Goal: Task Accomplishment & Management: Use online tool/utility

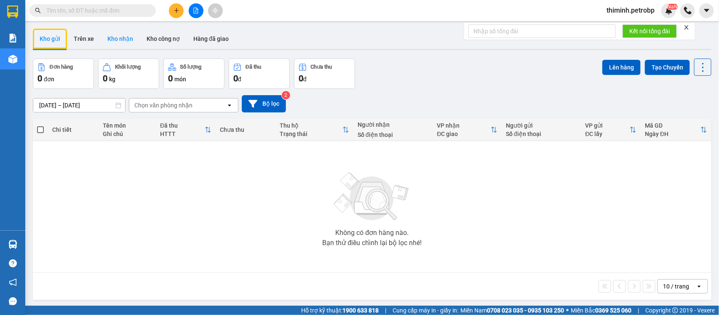
click at [121, 38] on button "Kho nhận" at bounding box center [120, 39] width 39 height 20
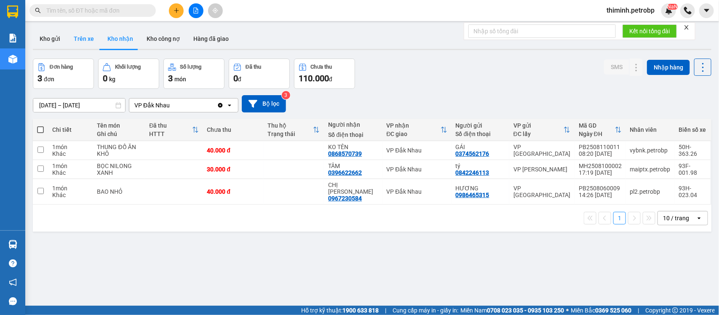
click at [80, 39] on button "Trên xe" at bounding box center [84, 39] width 34 height 20
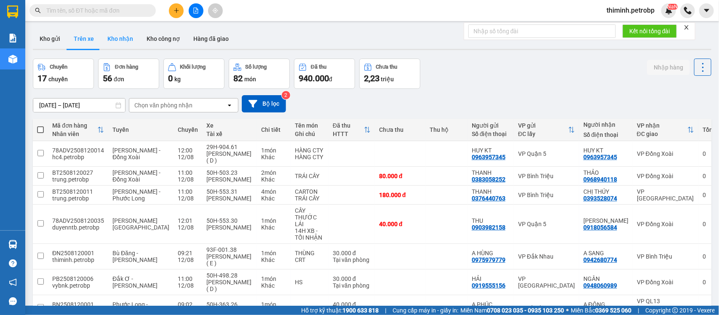
click at [111, 36] on button "Kho nhận" at bounding box center [120, 39] width 39 height 20
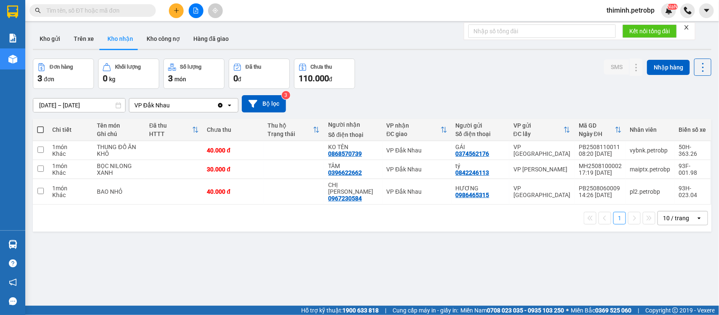
click at [194, 108] on div "VP Đắk Nhau" at bounding box center [173, 104] width 88 height 13
click at [613, 213] on button "1" at bounding box center [619, 218] width 13 height 13
click at [61, 108] on input "[DATE] – [DATE]" at bounding box center [79, 104] width 92 height 13
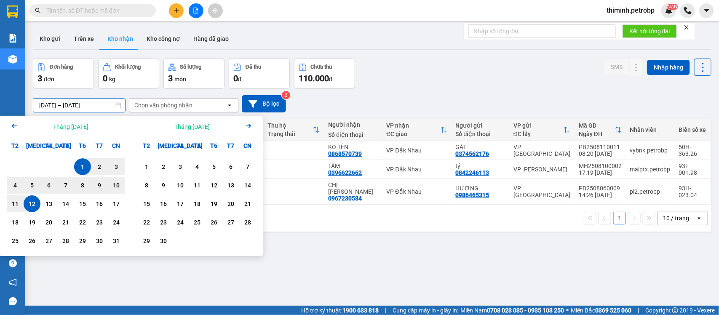
click at [88, 165] on div "1" at bounding box center [83, 167] width 12 height 10
click at [32, 201] on div "12" at bounding box center [32, 204] width 12 height 10
type input "[DATE] – [DATE]"
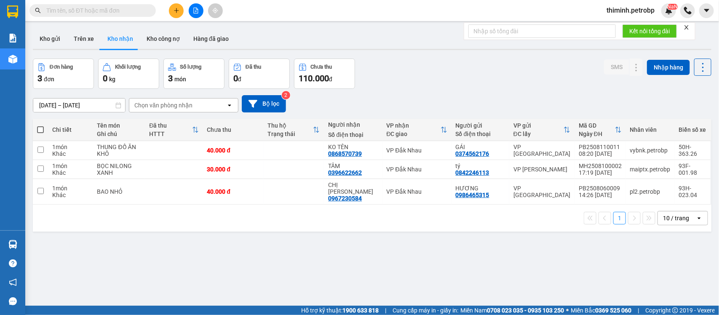
click at [160, 105] on div "Chọn văn phòng nhận" at bounding box center [163, 105] width 58 height 8
click at [182, 121] on div "VP Đắk Nhau" at bounding box center [182, 123] width 109 height 15
click at [56, 40] on button "Kho gửi" at bounding box center [50, 39] width 34 height 20
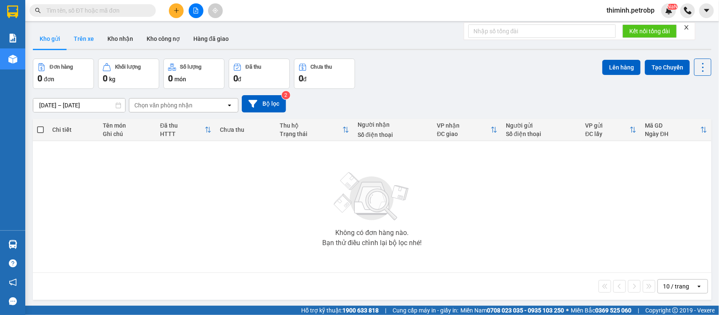
click at [87, 43] on button "Trên xe" at bounding box center [84, 39] width 34 height 20
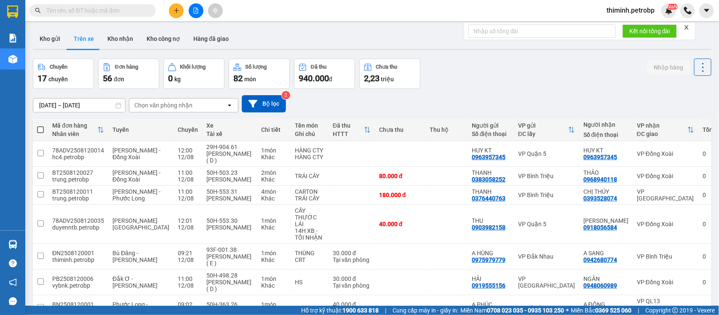
click at [56, 106] on input "[DATE] – [DATE]" at bounding box center [79, 104] width 92 height 13
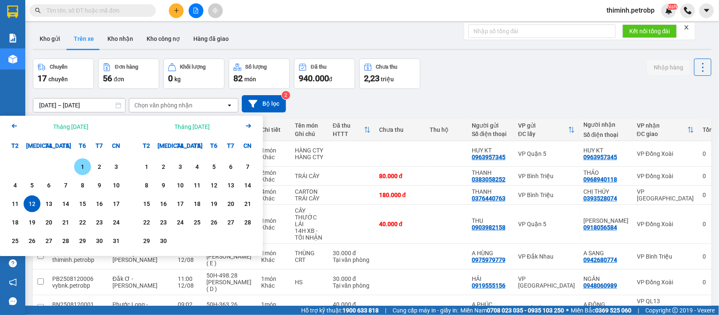
click at [82, 162] on div "1" at bounding box center [83, 167] width 12 height 10
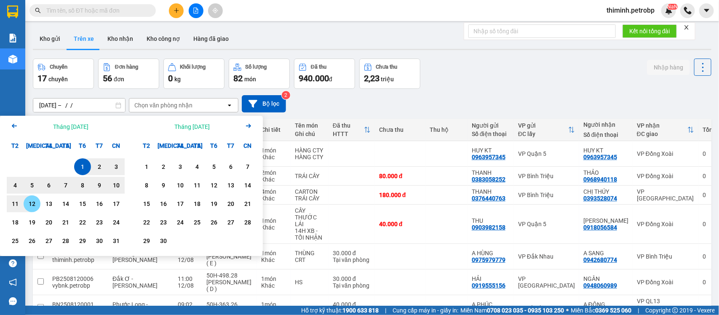
click at [34, 201] on div "12" at bounding box center [32, 204] width 12 height 10
type input "[DATE] – [DATE]"
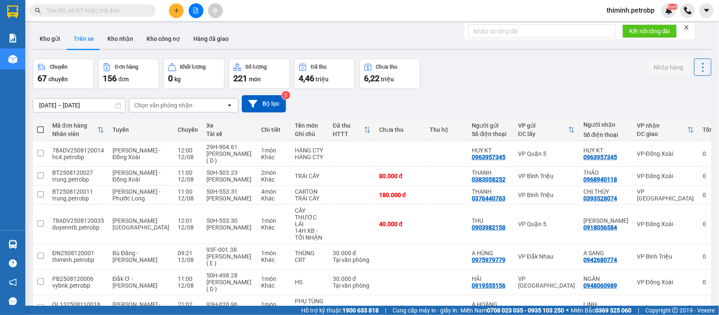
click at [146, 106] on div "Chọn văn phòng nhận" at bounding box center [163, 105] width 58 height 8
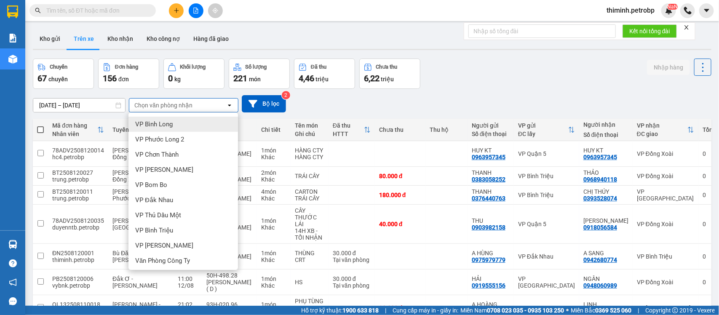
scroll to position [158, 0]
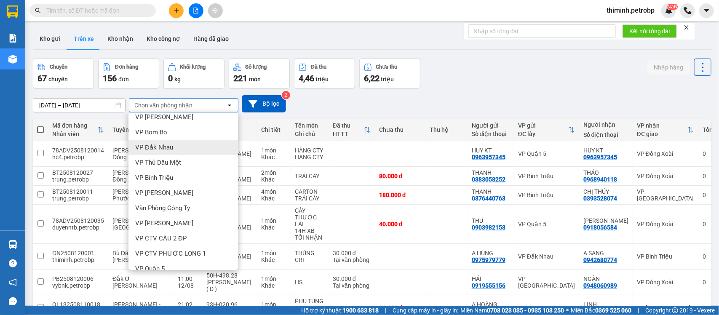
click at [178, 150] on div "VP Đắk Nhau" at bounding box center [182, 147] width 109 height 15
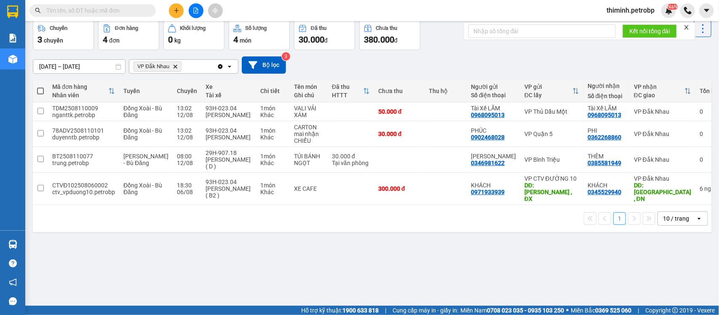
scroll to position [0, 0]
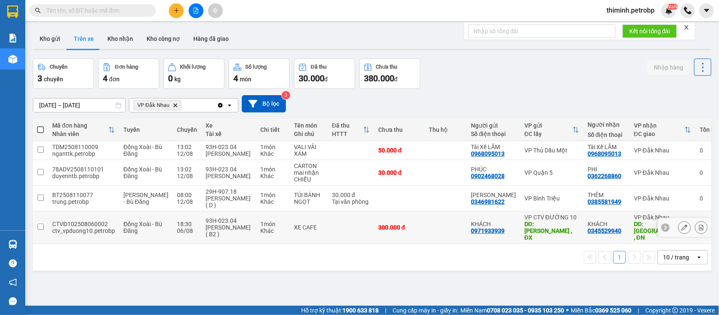
click at [681, 226] on icon at bounding box center [684, 227] width 6 height 6
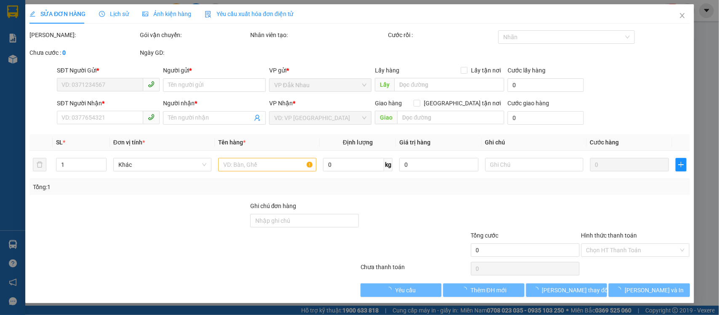
type input "0971933939"
type input "KHÁCH"
type input "[PERSON_NAME] , ĐX"
type input "0345529940"
type input "KHÁCH"
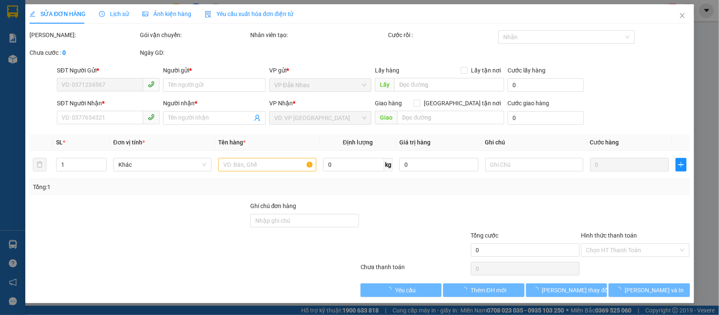
type input "[GEOGRAPHIC_DATA] , [GEOGRAPHIC_DATA]"
type input "300.000"
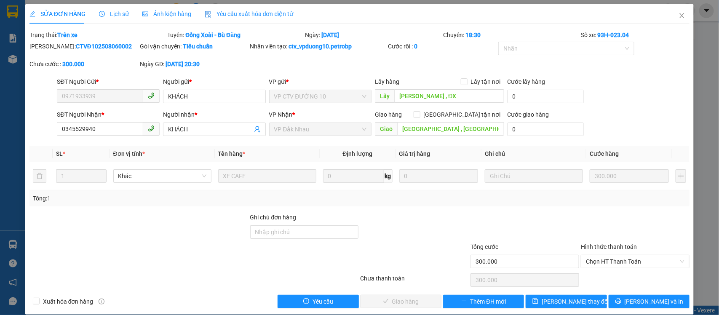
scroll to position [10, 0]
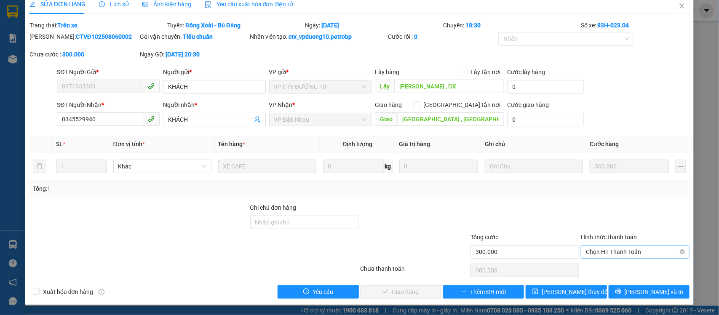
click at [591, 249] on span "Chọn HT Thanh Toán" at bounding box center [635, 251] width 98 height 13
click at [587, 268] on div "Tại văn phòng" at bounding box center [628, 268] width 97 height 9
type input "0"
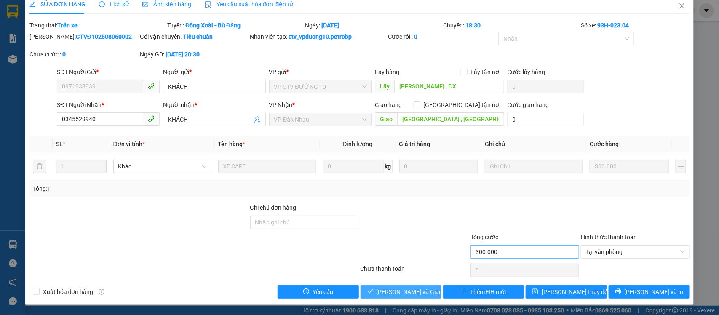
drag, startPoint x: 408, startPoint y: 291, endPoint x: 466, endPoint y: 250, distance: 70.4
click at [408, 290] on span "[PERSON_NAME] và Giao hàng" at bounding box center [416, 291] width 81 height 9
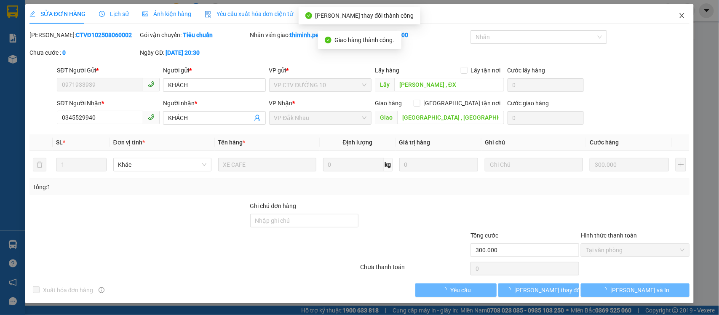
scroll to position [0, 0]
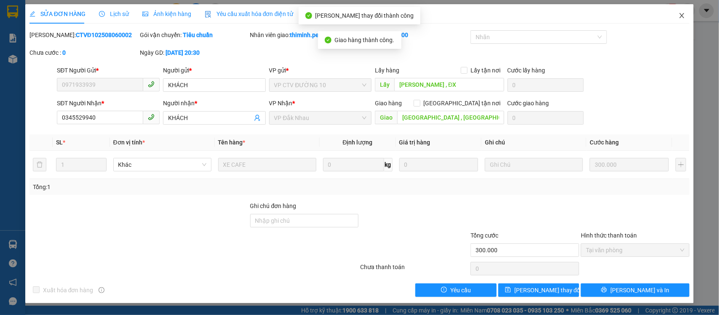
click at [670, 7] on span "Close" at bounding box center [682, 16] width 24 height 24
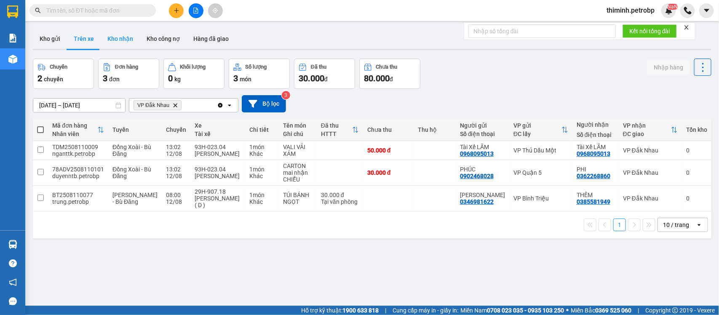
click at [122, 44] on button "Kho nhận" at bounding box center [120, 39] width 39 height 20
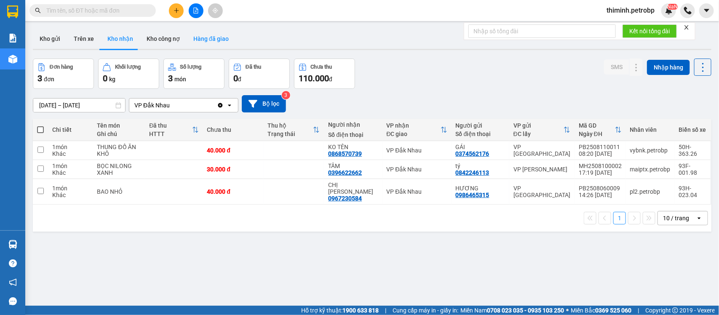
click at [207, 38] on button "Hàng đã giao" at bounding box center [210, 39] width 49 height 20
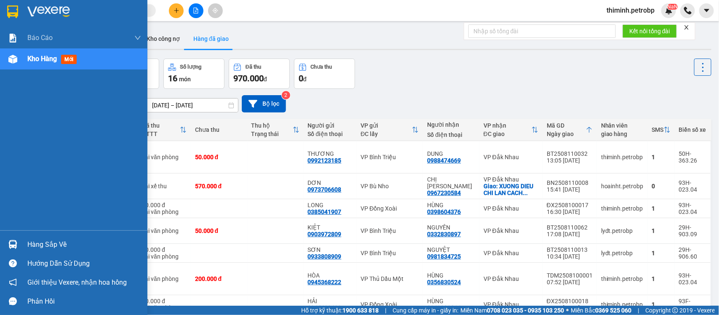
click at [8, 245] on img at bounding box center [12, 244] width 9 height 9
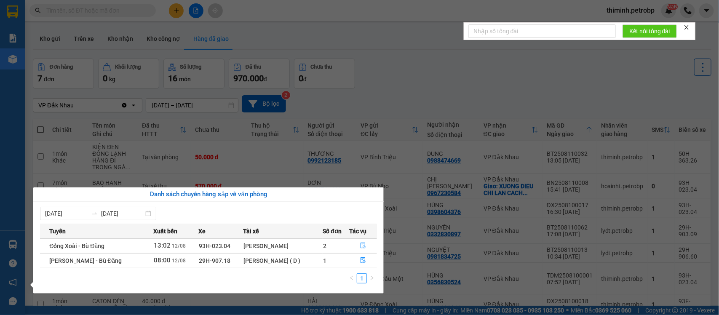
click at [405, 90] on section "Kết quả tìm kiếm ( 3 ) Bộ lọc Mã ĐH Trạng thái Món hàng Tổng cước Chưa cước Ngư…" at bounding box center [359, 157] width 719 height 315
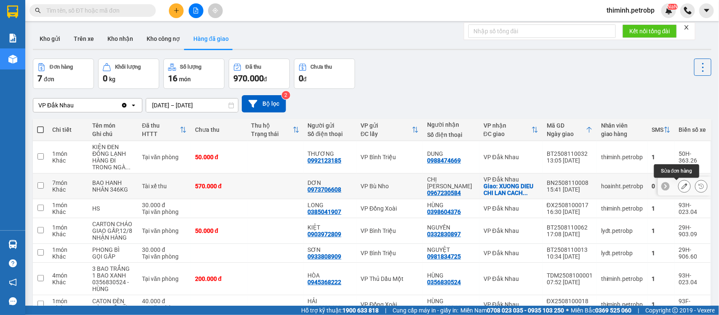
click at [678, 190] on button at bounding box center [684, 186] width 12 height 15
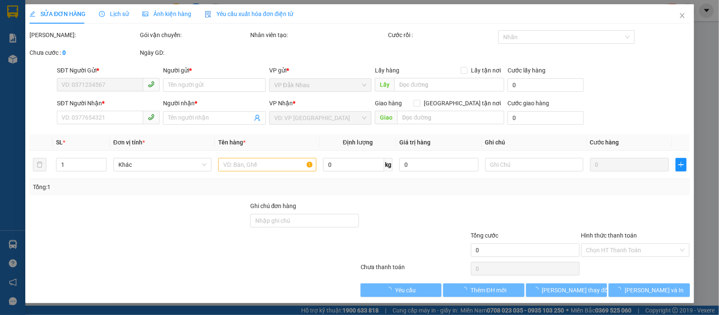
type input "0973706608"
type input "DƠN"
type input "0967230584"
type input "CHỊ [PERSON_NAME]"
checkbox input "true"
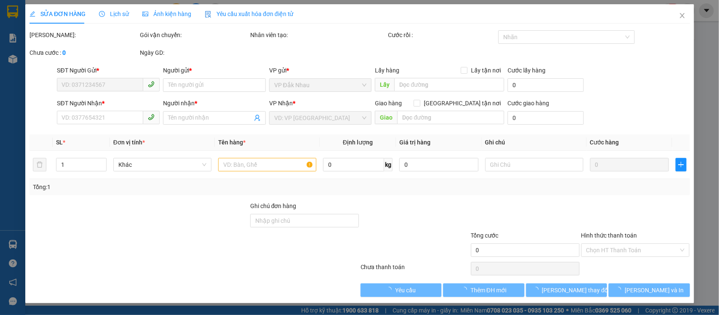
type input "XUONG DIEU CHI LAN CACH TRAM 1KM"
type input "51.000"
type input "570.000"
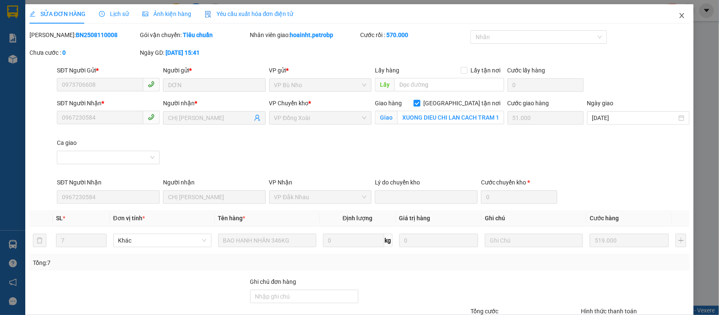
click at [679, 15] on icon "close" at bounding box center [681, 15] width 5 height 5
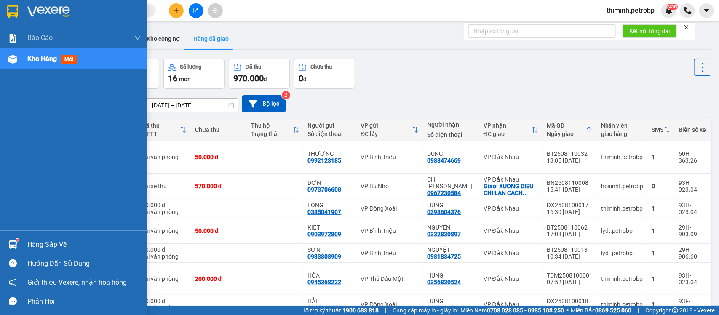
click at [19, 240] on div at bounding box center [12, 244] width 15 height 15
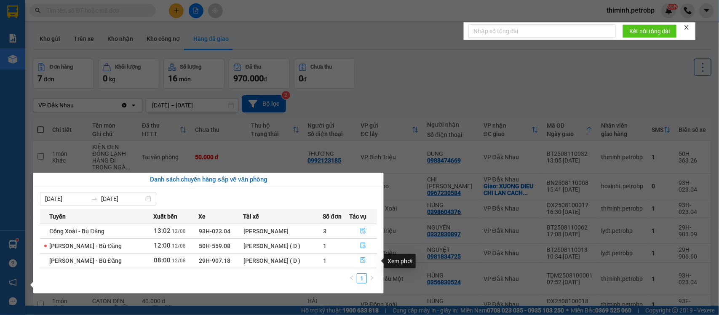
click at [358, 263] on button "button" at bounding box center [362, 260] width 27 height 13
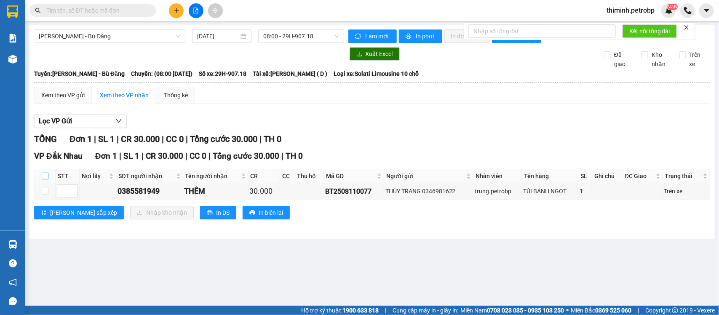
click at [46, 179] on input "checkbox" at bounding box center [45, 176] width 7 height 7
checkbox input "true"
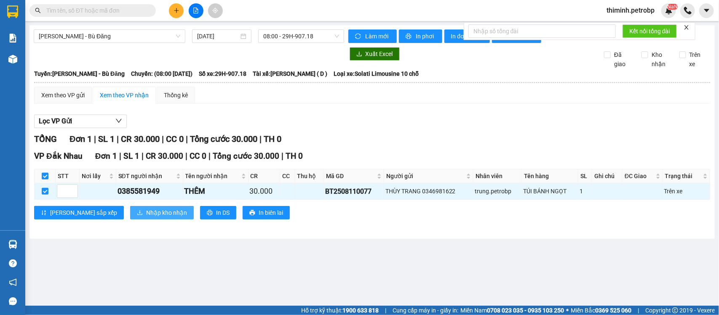
click at [146, 217] on span "Nhập kho nhận" at bounding box center [166, 212] width 41 height 9
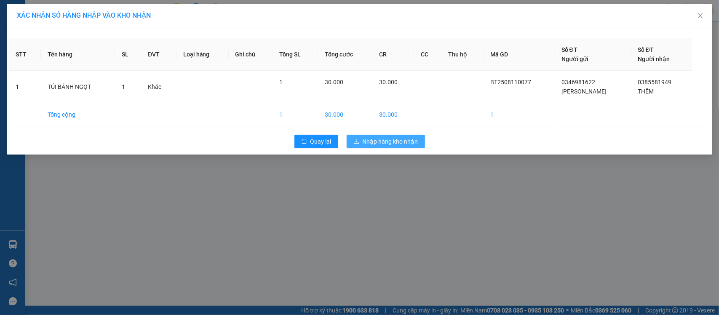
click at [370, 139] on span "Nhập hàng kho nhận" at bounding box center [390, 141] width 56 height 9
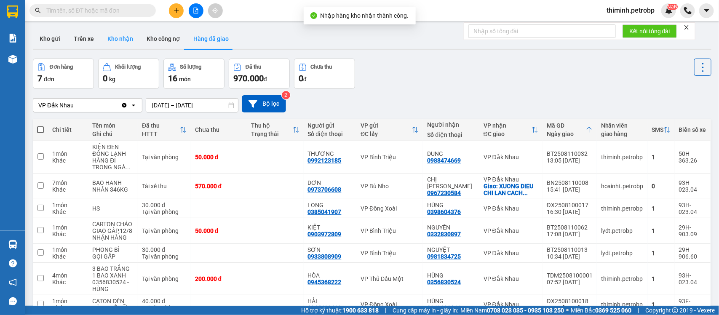
click at [115, 43] on button "Kho nhận" at bounding box center [120, 39] width 39 height 20
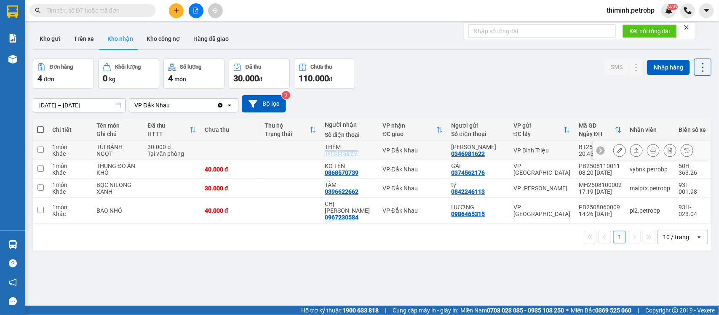
copy div "0385581949"
drag, startPoint x: 361, startPoint y: 150, endPoint x: 327, endPoint y: 155, distance: 34.0
click at [327, 155] on td "THÊM 0385581949" at bounding box center [349, 150] width 58 height 19
checkbox input "true"
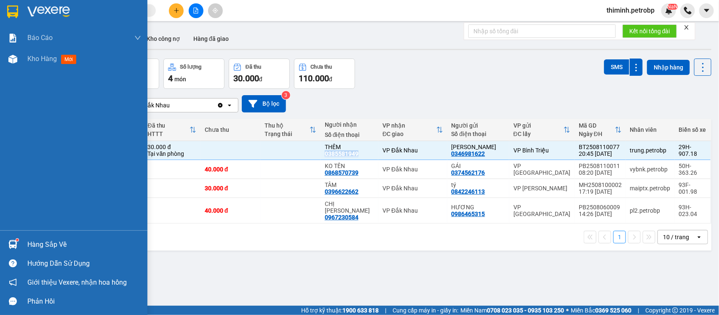
click at [14, 244] on img at bounding box center [12, 244] width 9 height 9
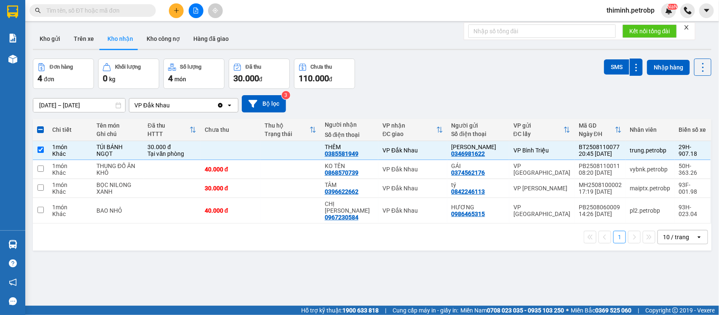
click at [413, 276] on section "Kết quả tìm kiếm ( 3 ) Bộ lọc Mã ĐH Trạng thái Món hàng Tổng cước Chưa cước Ngư…" at bounding box center [359, 157] width 719 height 315
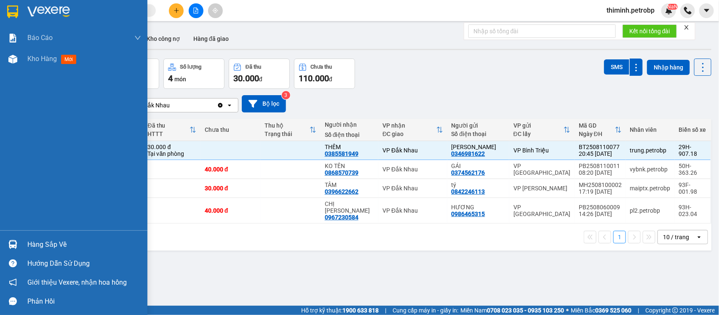
click at [45, 242] on div "Hàng sắp về" at bounding box center [84, 244] width 114 height 13
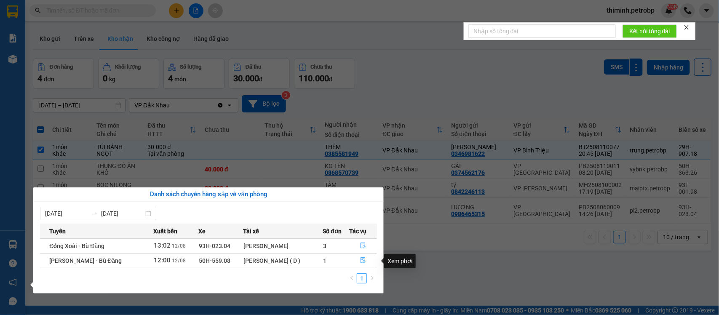
click at [353, 262] on button "button" at bounding box center [362, 260] width 27 height 13
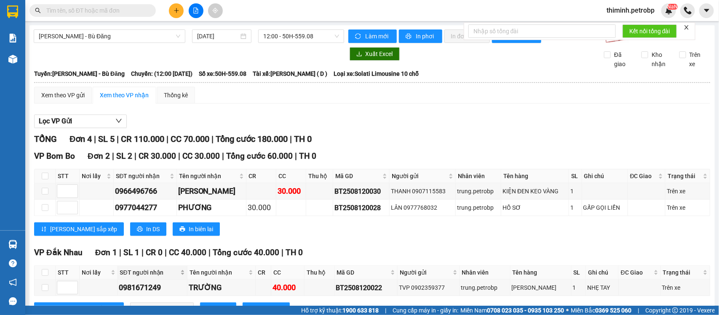
scroll to position [105, 0]
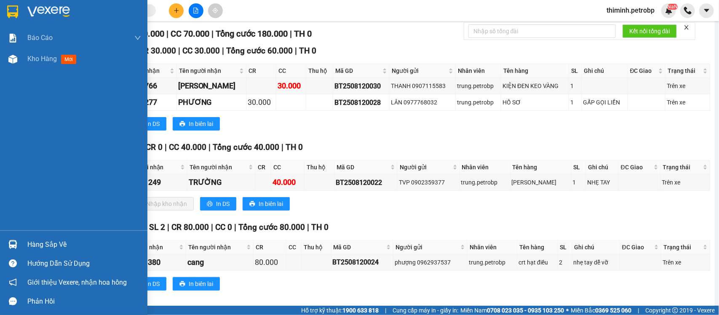
click at [27, 246] on div "Hàng sắp về" at bounding box center [84, 244] width 114 height 13
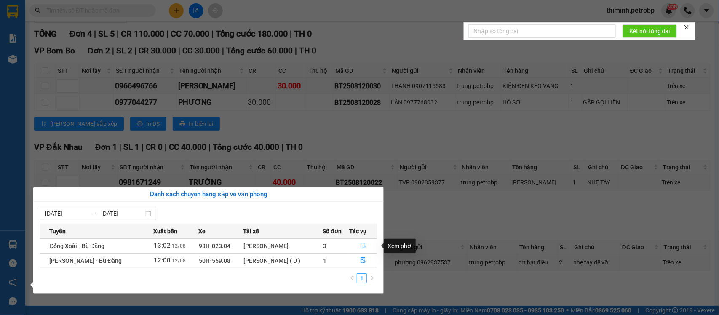
click at [356, 248] on button "button" at bounding box center [362, 245] width 27 height 13
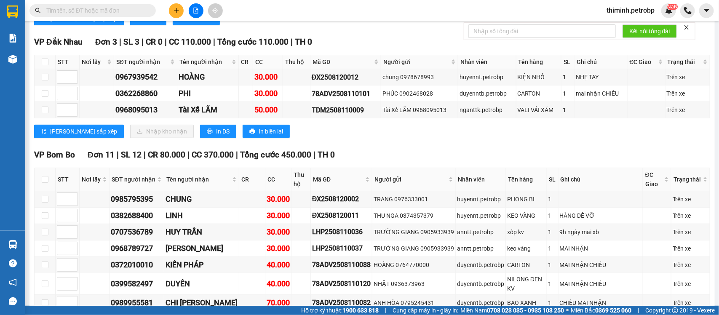
scroll to position [53, 0]
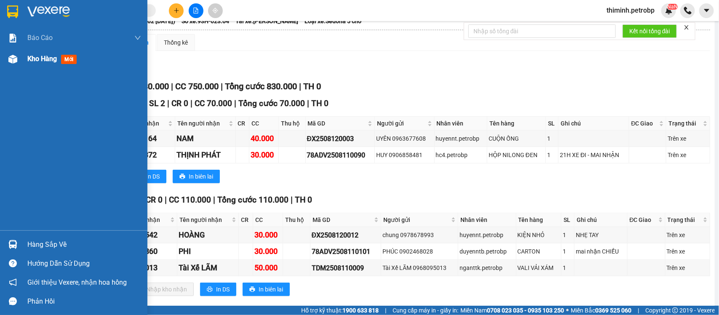
click at [13, 64] on div at bounding box center [12, 59] width 15 height 15
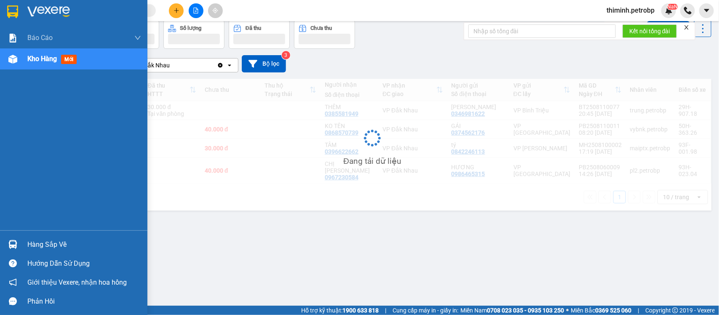
scroll to position [39, 0]
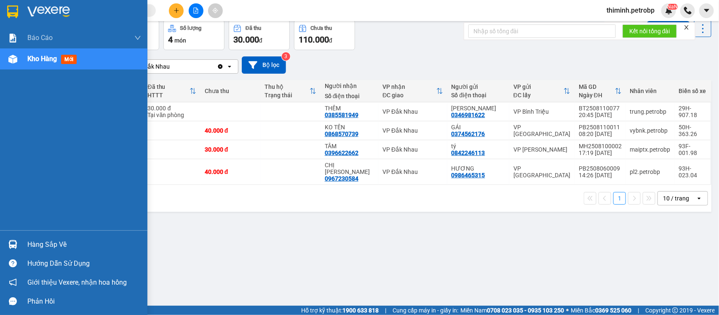
drag, startPoint x: 14, startPoint y: 242, endPoint x: 24, endPoint y: 241, distance: 10.1
click at [15, 241] on img at bounding box center [12, 244] width 9 height 9
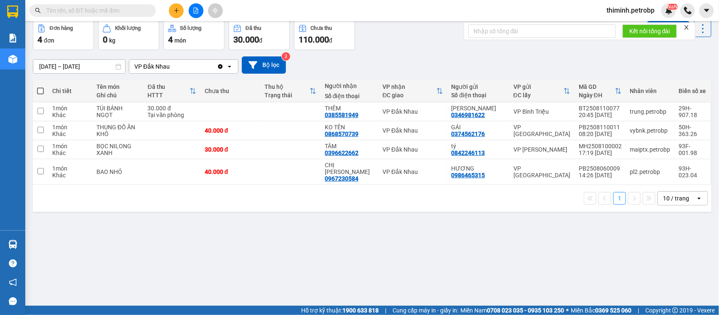
click at [456, 240] on section "Kết quả tìm kiếm ( 3 ) Bộ lọc Mã ĐH Trạng thái Món hàng Tổng cước Chưa cước Ngư…" at bounding box center [359, 157] width 719 height 315
